Goal: Information Seeking & Learning: Learn about a topic

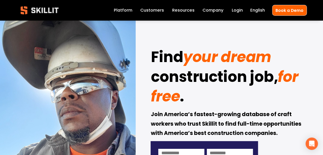
click at [210, 10] on link "Company" at bounding box center [212, 10] width 21 height 7
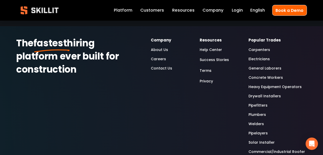
scroll to position [1681, 0]
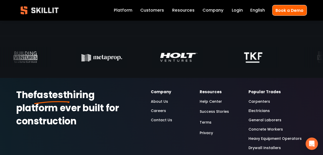
click at [157, 107] on link "Careers" at bounding box center [158, 110] width 15 height 6
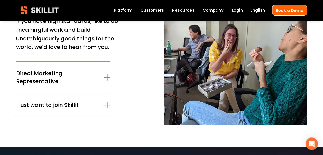
scroll to position [26, 0]
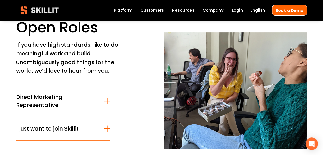
click at [109, 101] on div at bounding box center [107, 101] width 6 height 6
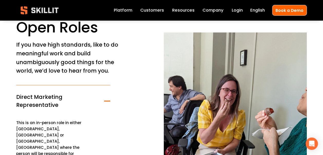
click at [109, 101] on div at bounding box center [107, 101] width 6 height 6
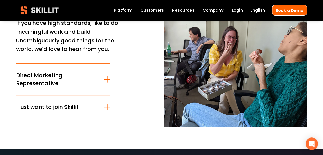
scroll to position [77, 0]
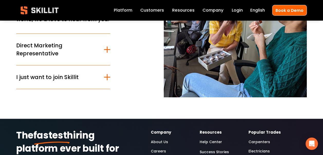
click at [107, 80] on div at bounding box center [107, 77] width 1 height 6
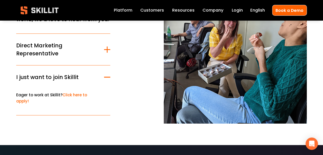
click at [107, 80] on div at bounding box center [107, 77] width 6 height 6
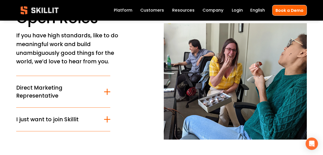
scroll to position [0, 0]
